Goal: Check status: Check status

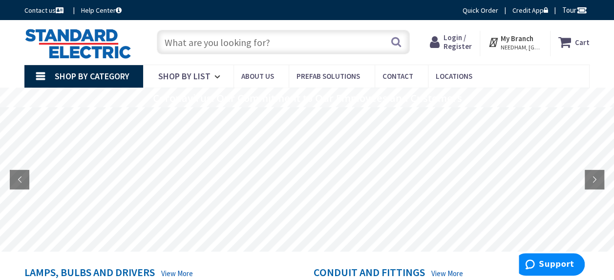
click at [460, 39] on span "Login / Register" at bounding box center [458, 42] width 28 height 18
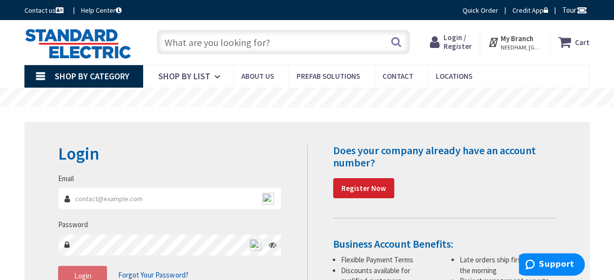
scroll to position [98, 0]
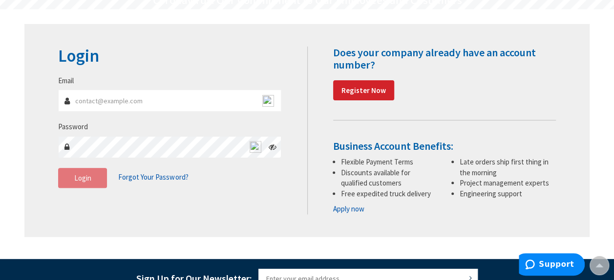
type input "carynpreferred@comcast.net"
click at [89, 183] on button "Login" at bounding box center [82, 178] width 49 height 21
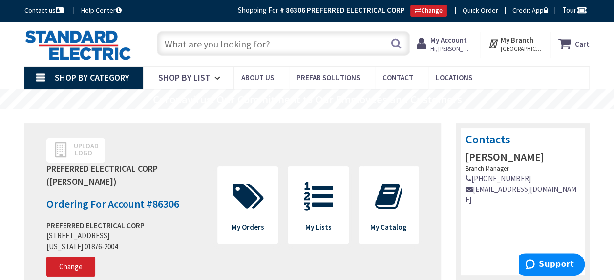
click at [455, 39] on strong "My Account" at bounding box center [449, 39] width 37 height 9
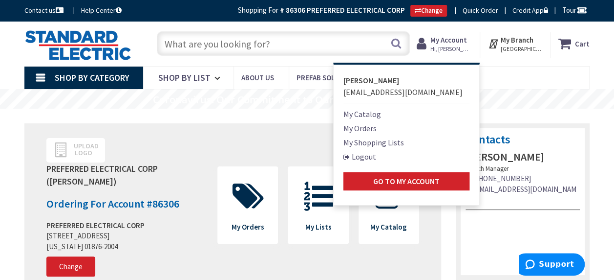
click at [373, 129] on link "My Orders" at bounding box center [360, 128] width 33 height 12
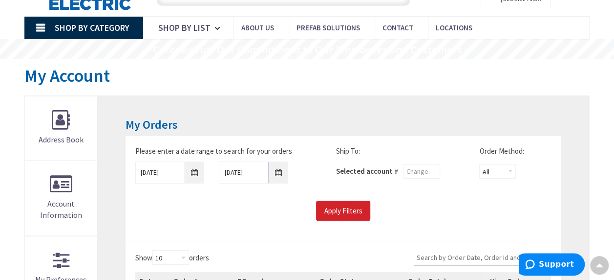
scroll to position [99, 0]
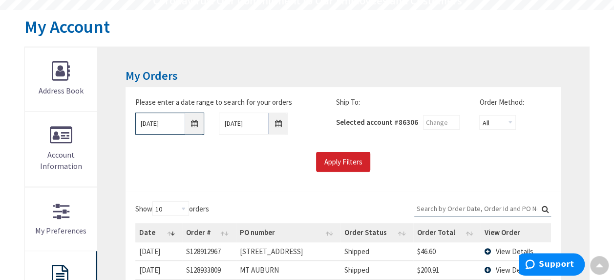
click at [196, 123] on input "9/30/2025" at bounding box center [169, 123] width 69 height 22
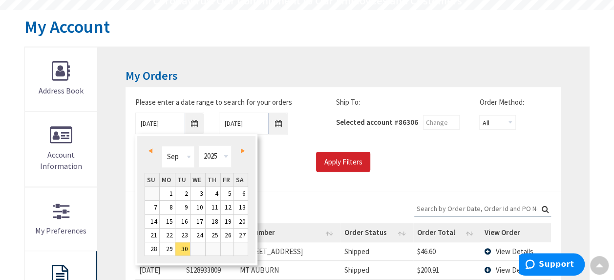
click at [152, 151] on span "Prev" at bounding box center [151, 150] width 4 height 5
type input "08/29/2025"
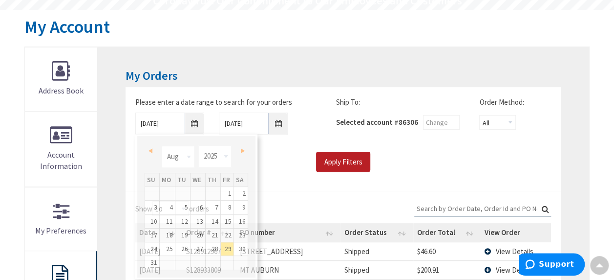
click at [341, 161] on input "Apply Filters" at bounding box center [343, 161] width 54 height 21
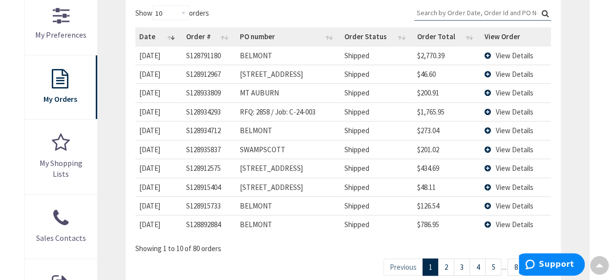
scroll to position [343, 0]
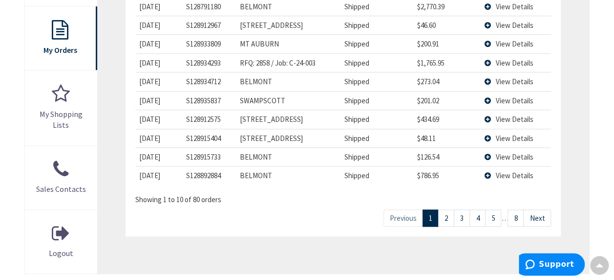
click at [449, 217] on link "2" at bounding box center [446, 217] width 16 height 17
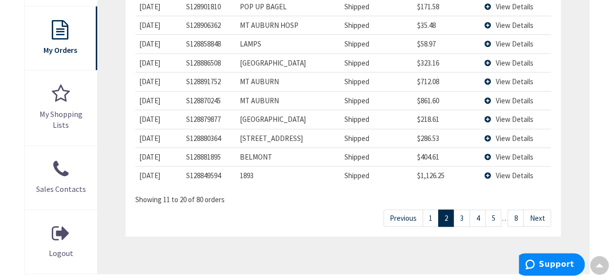
scroll to position [294, 0]
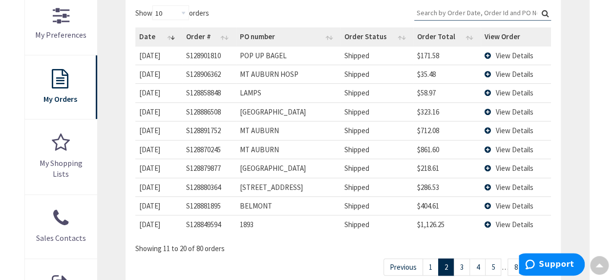
click at [462, 264] on link "3" at bounding box center [462, 266] width 16 height 17
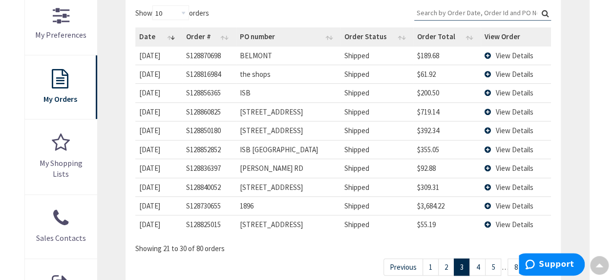
click at [521, 91] on span "View Details" at bounding box center [515, 92] width 38 height 9
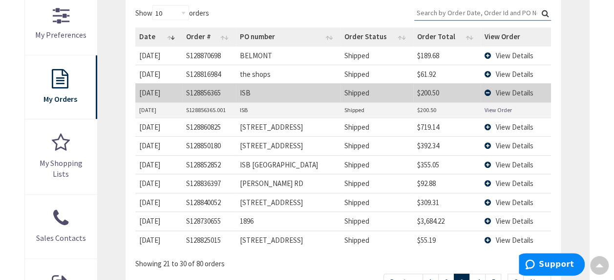
click at [504, 106] on link "View Order" at bounding box center [498, 110] width 27 height 8
click at [525, 160] on span "View Details" at bounding box center [515, 164] width 38 height 9
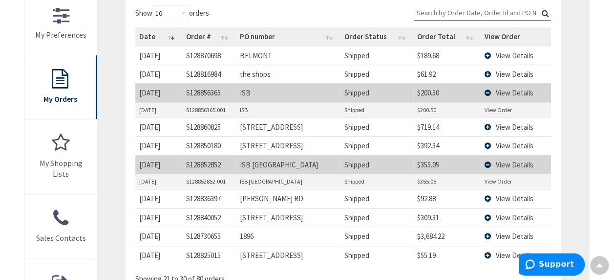
click at [497, 177] on link "View Order" at bounding box center [498, 181] width 27 height 8
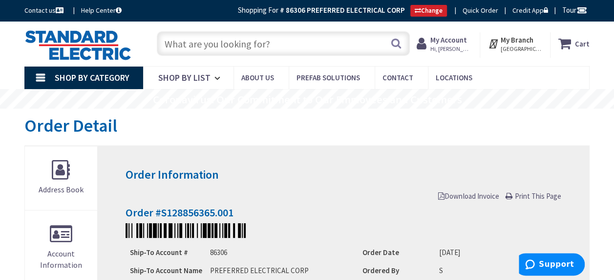
click at [542, 196] on span "Print This Page" at bounding box center [538, 195] width 46 height 9
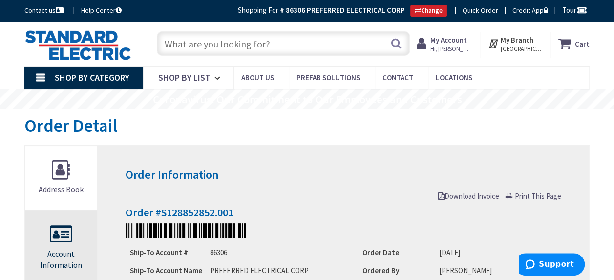
drag, startPoint x: 543, startPoint y: 194, endPoint x: 53, endPoint y: 251, distance: 494.0
click at [543, 194] on span "Print This Page" at bounding box center [538, 195] width 46 height 9
